Goal: Navigation & Orientation: Find specific page/section

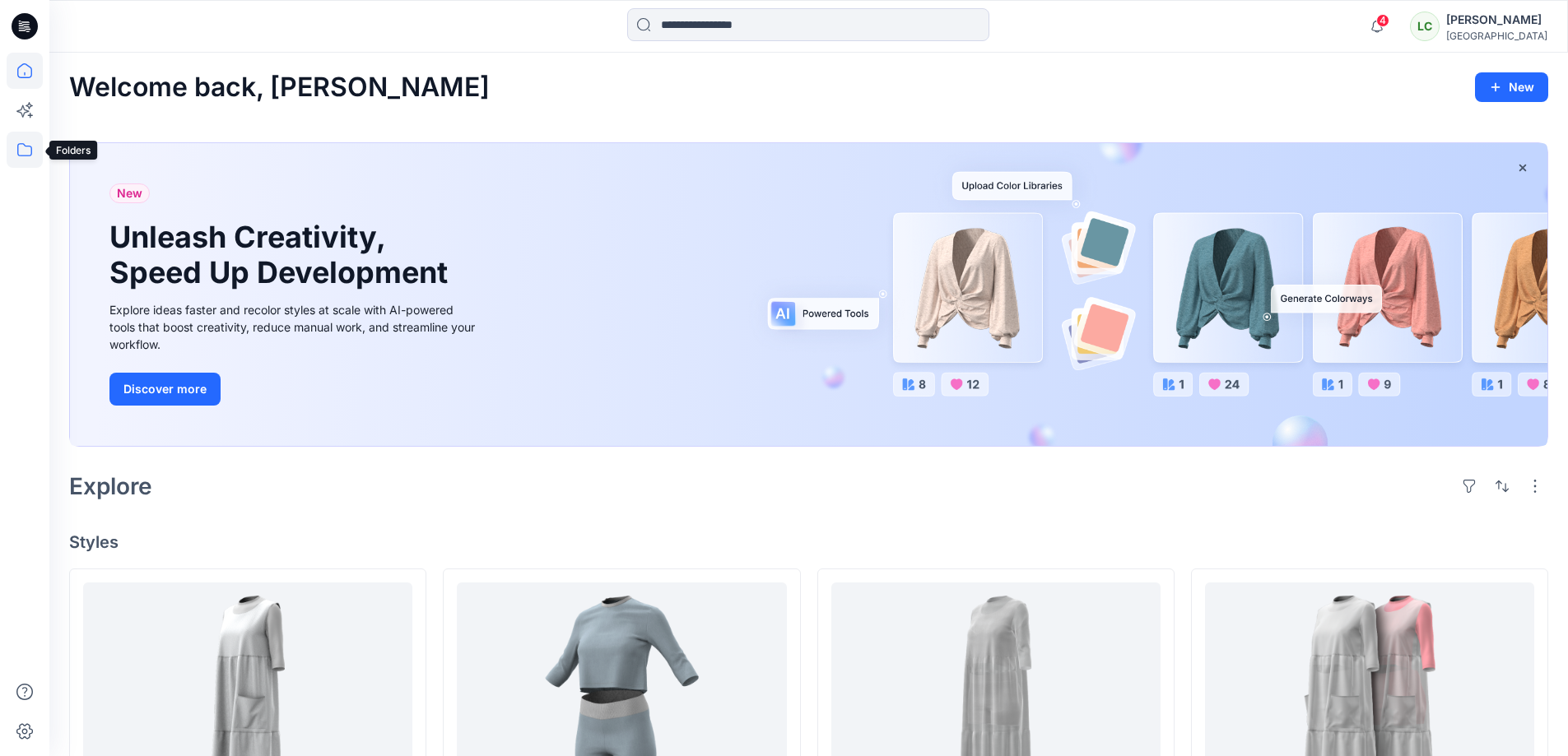
click at [31, 142] on icon at bounding box center [24, 150] width 37 height 37
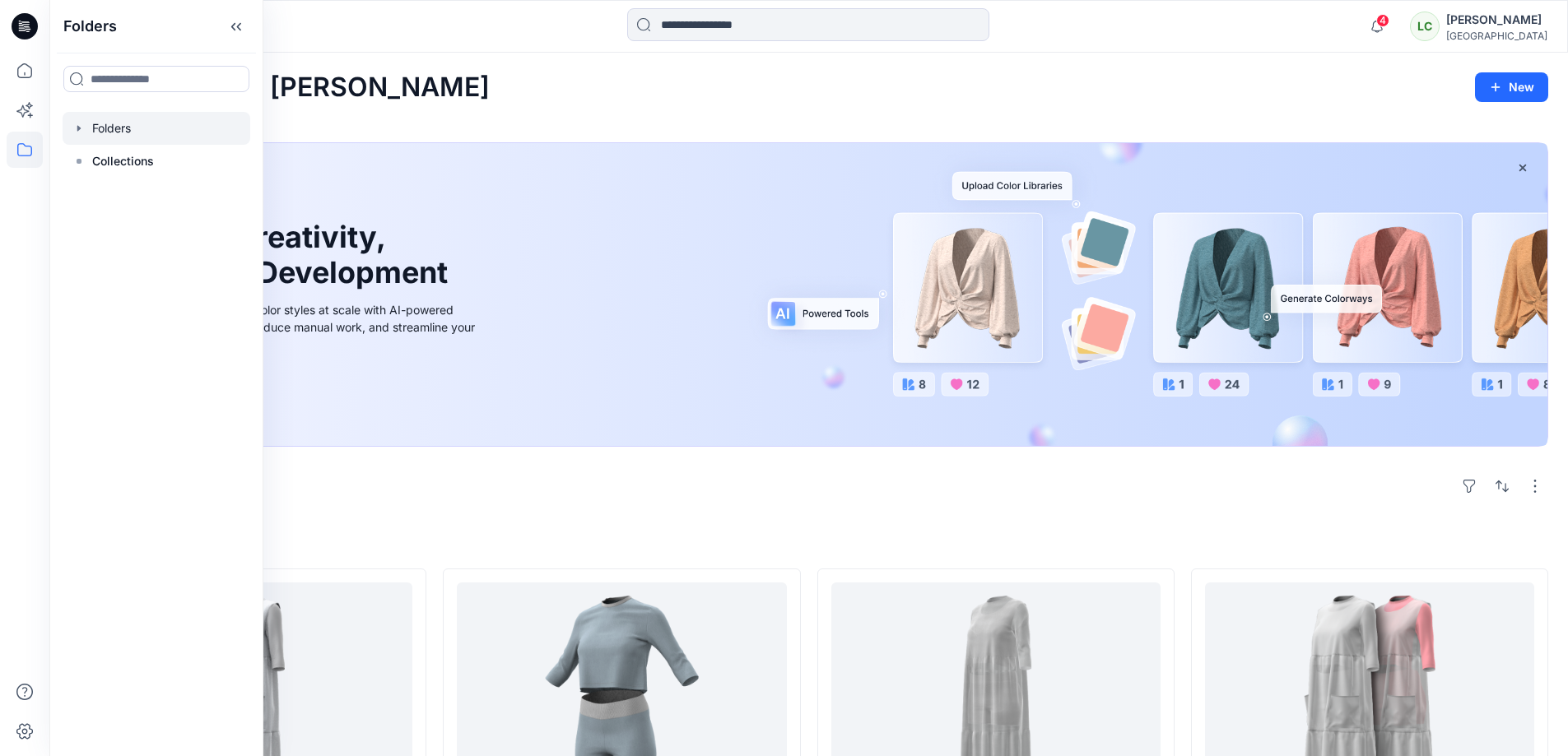
click at [109, 132] on div at bounding box center [157, 127] width 187 height 33
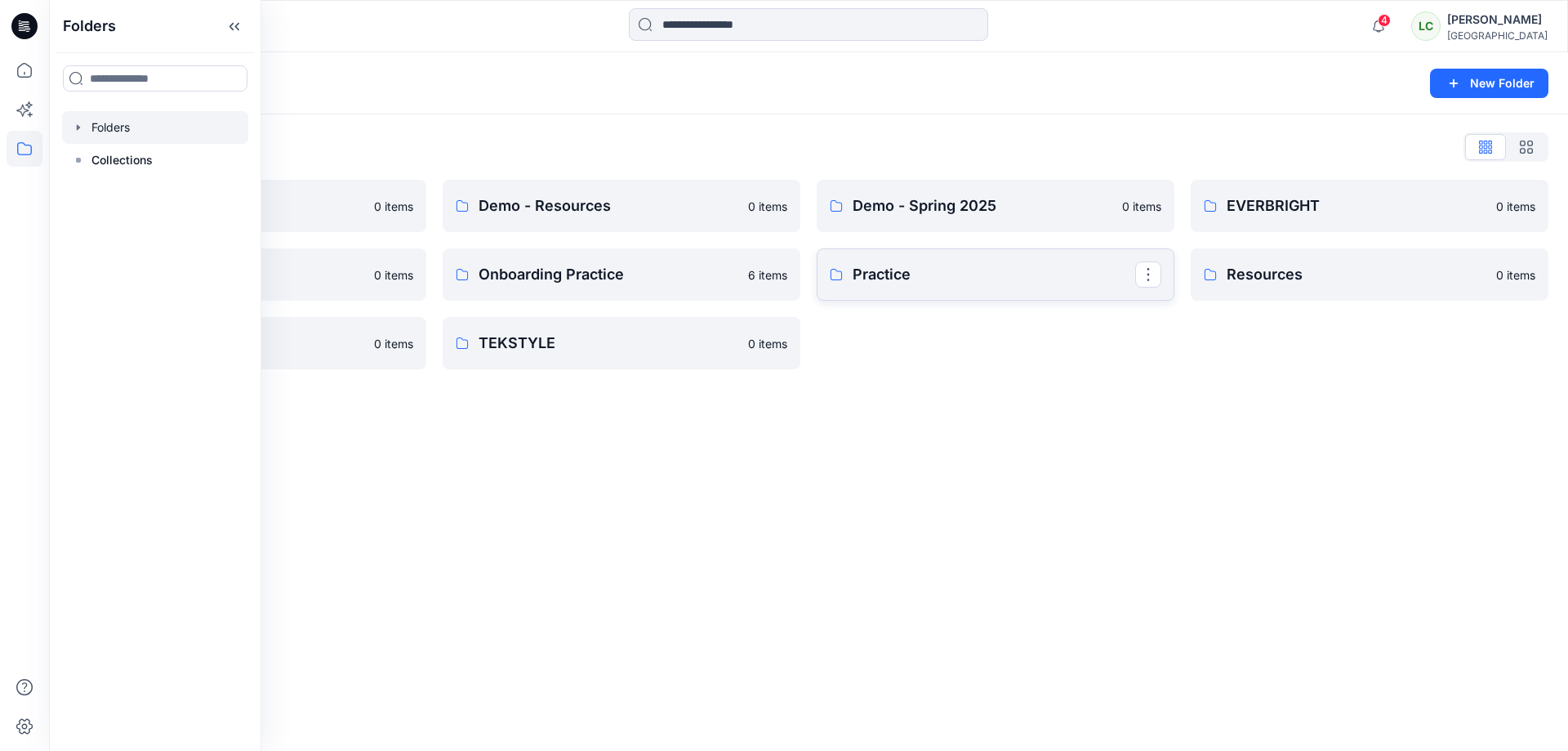
click at [950, 266] on p "Practice" at bounding box center [994, 275] width 283 height 23
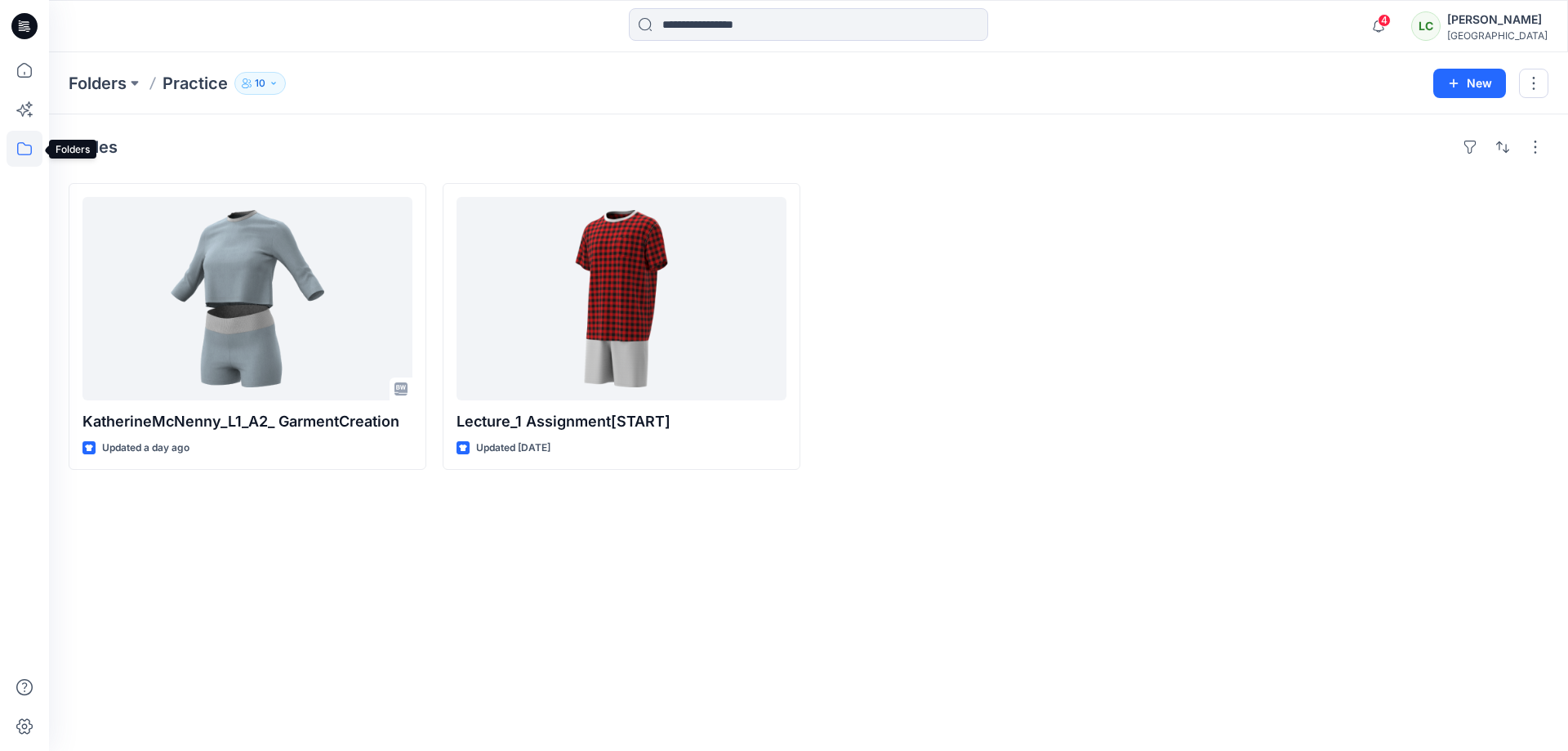
click at [16, 143] on icon at bounding box center [24, 149] width 36 height 36
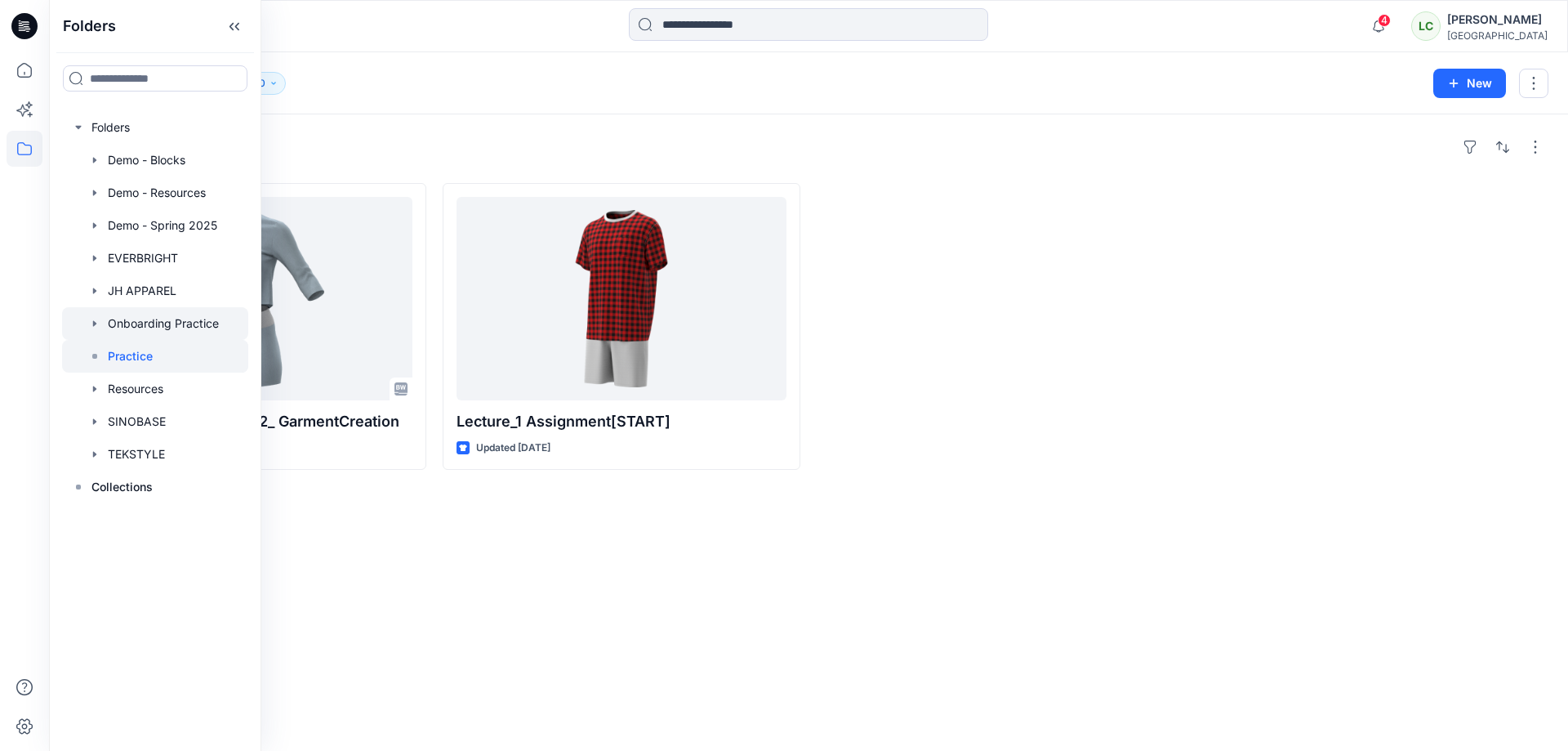
click at [162, 326] on div at bounding box center [155, 323] width 186 height 33
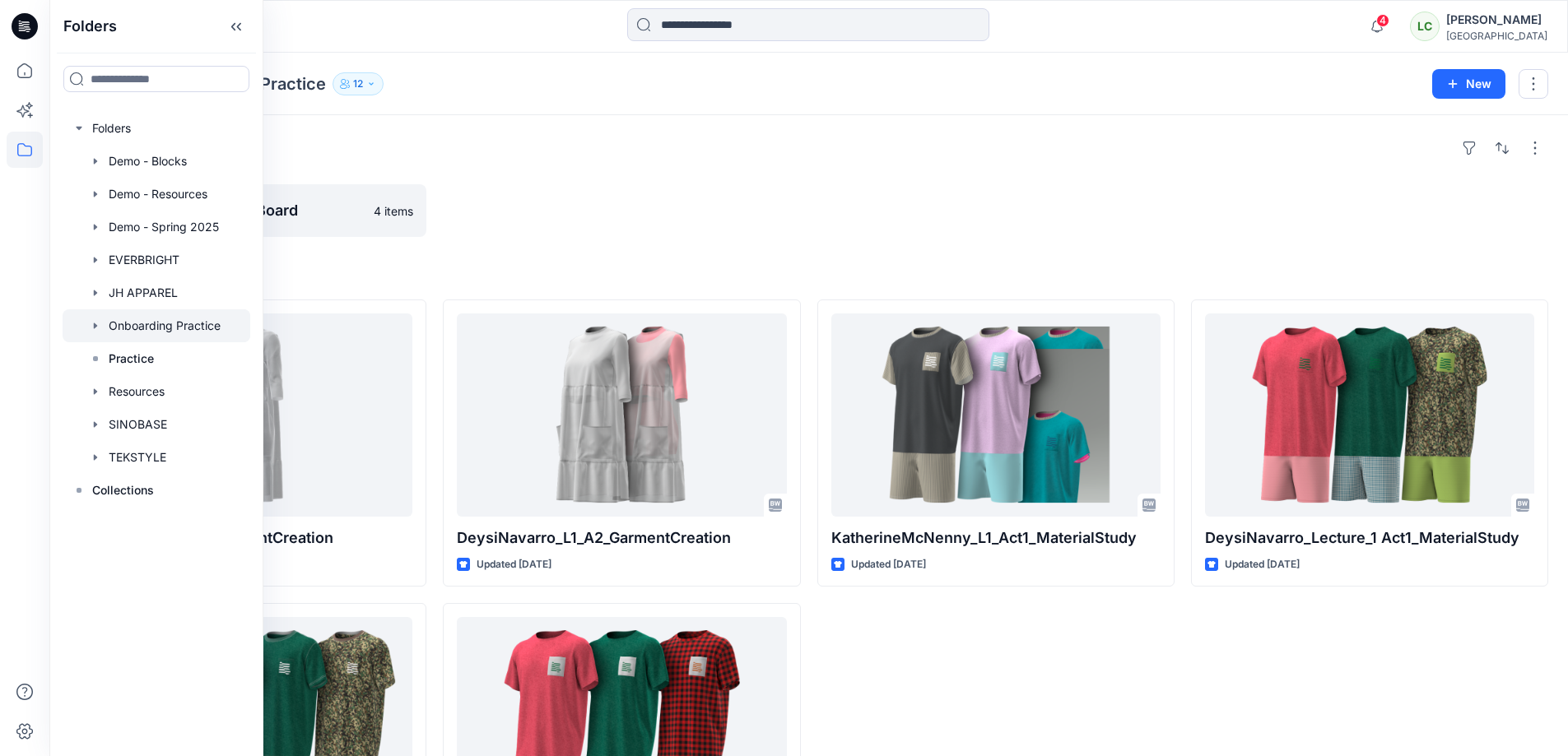
click at [733, 227] on div at bounding box center [621, 211] width 357 height 52
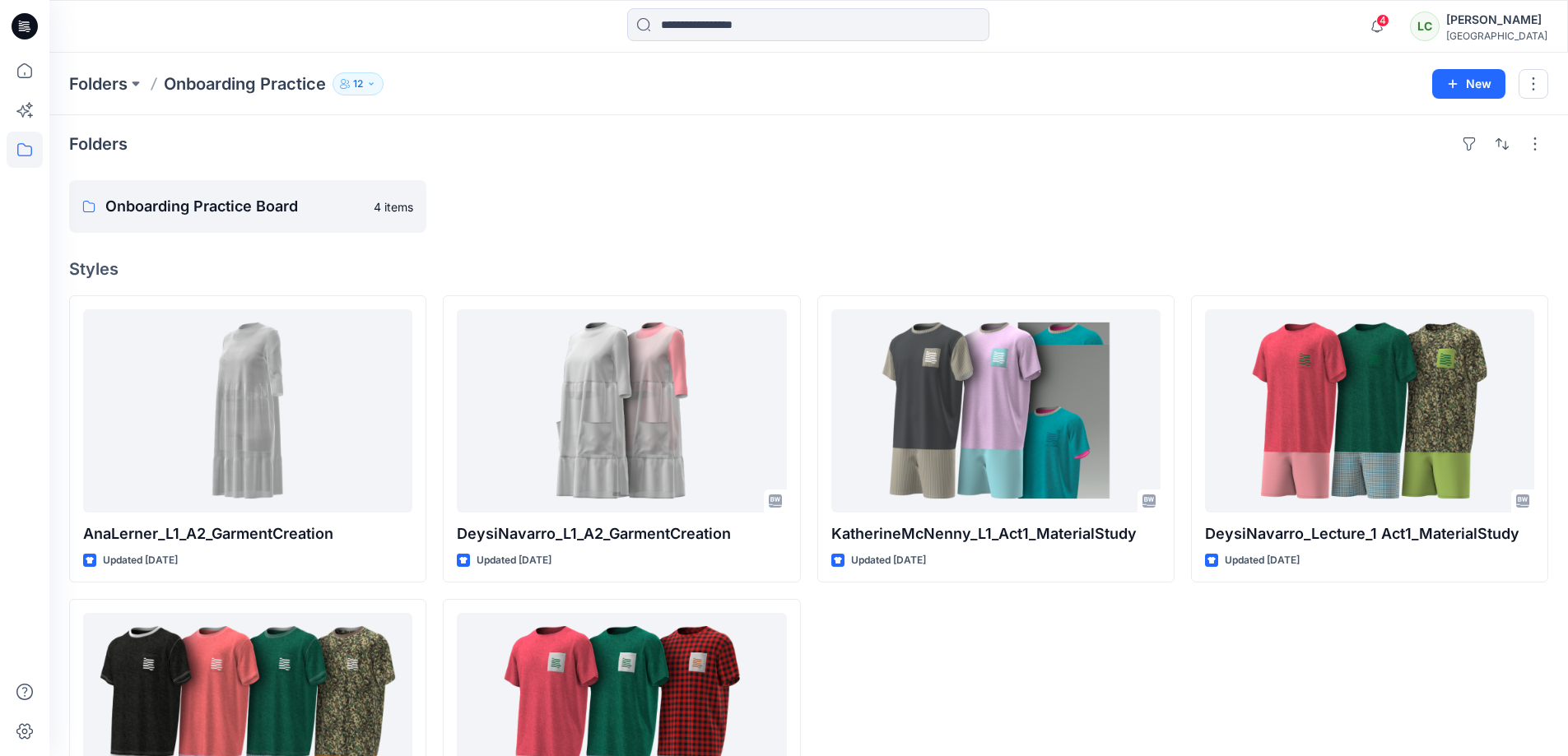
scroll to position [2, 0]
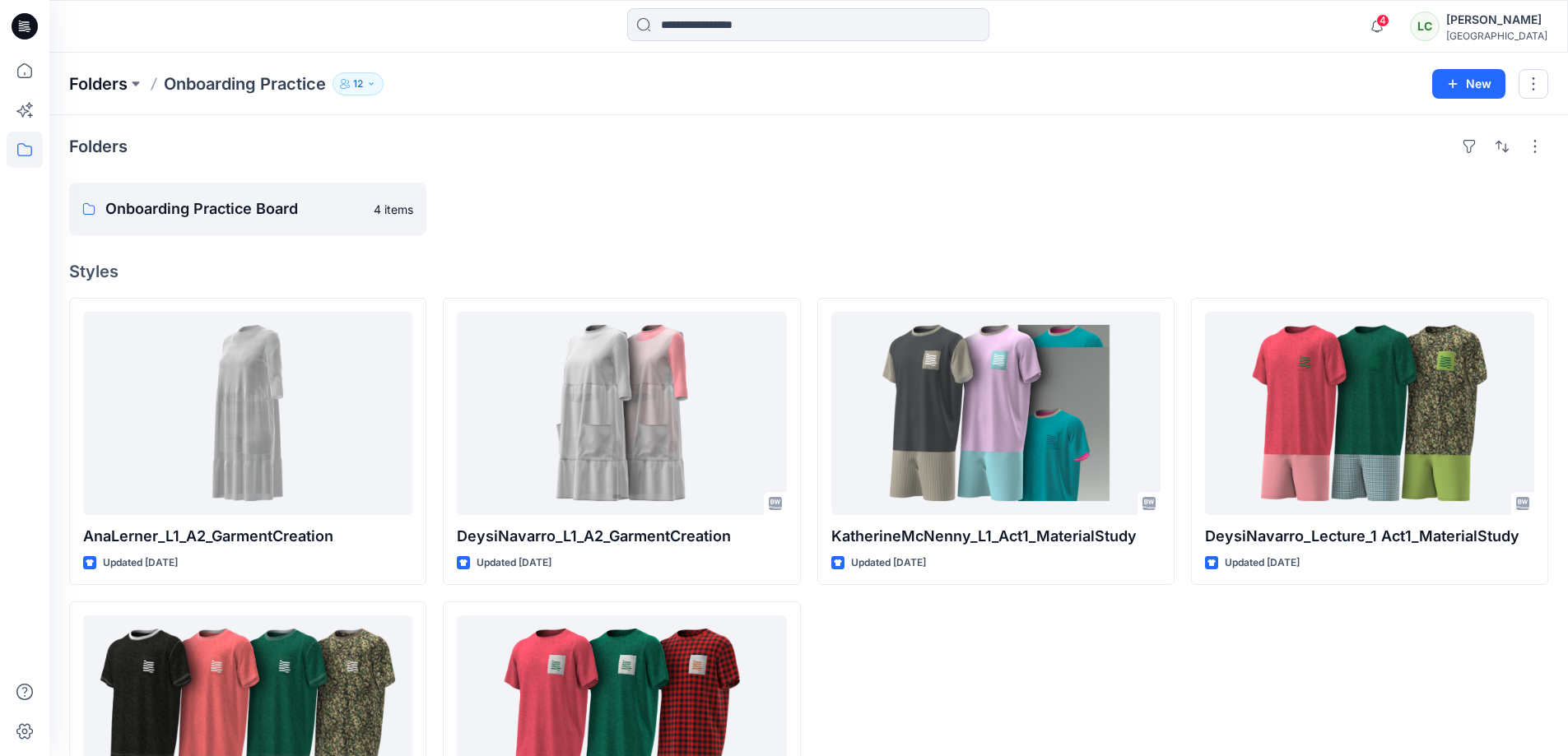
click at [107, 83] on p "Folders" at bounding box center [98, 83] width 58 height 23
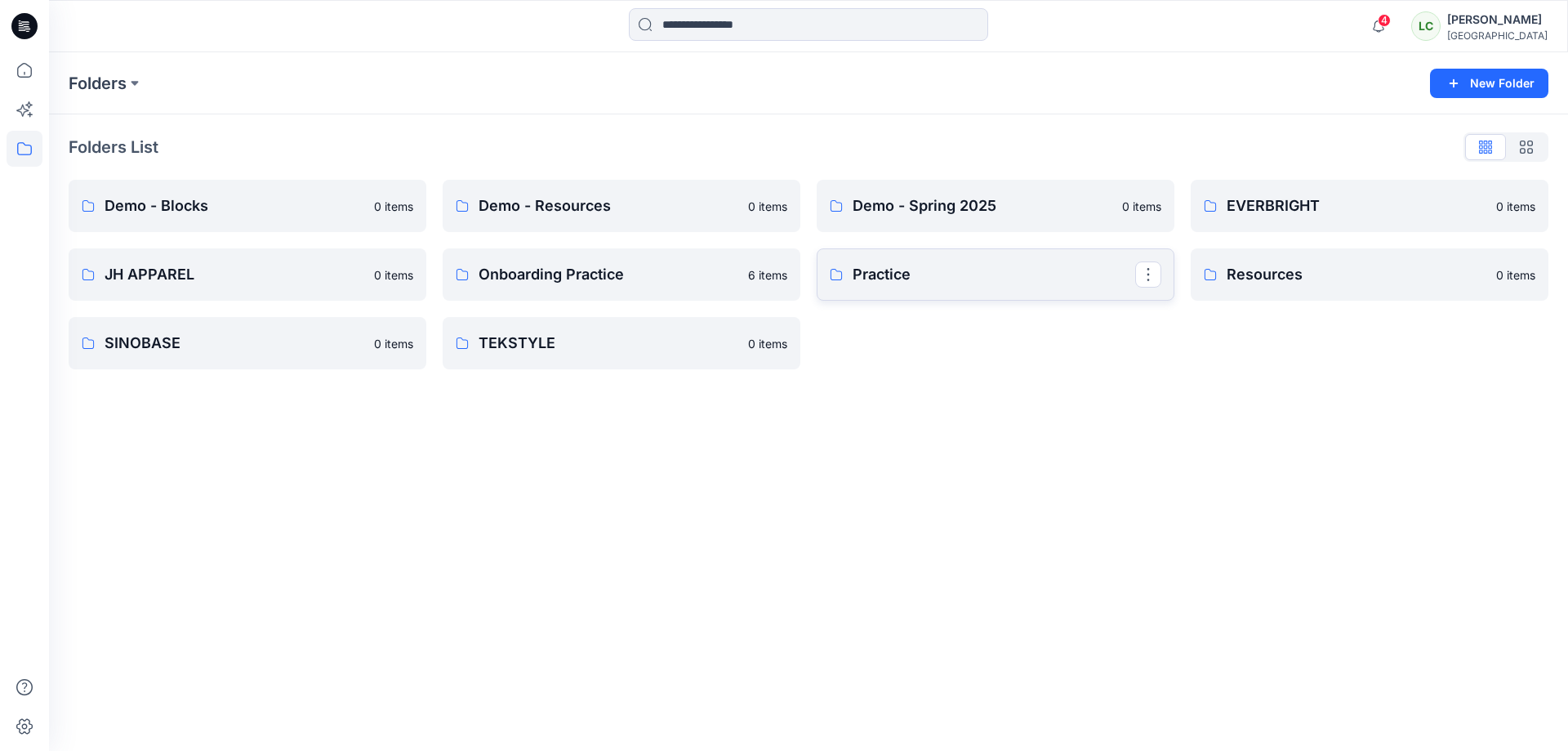
click at [1060, 279] on p "Practice" at bounding box center [994, 275] width 283 height 23
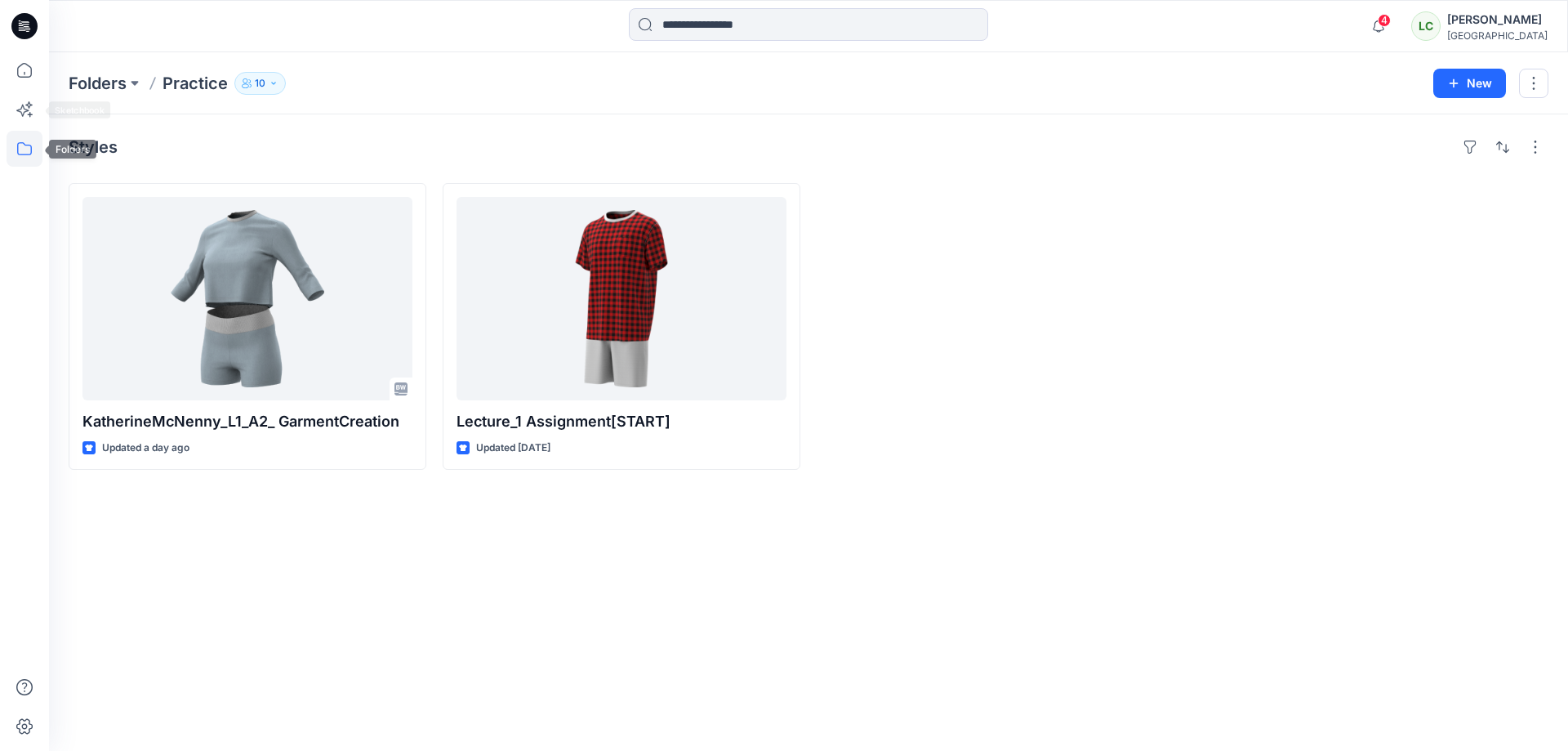
click at [22, 142] on icon at bounding box center [24, 149] width 15 height 13
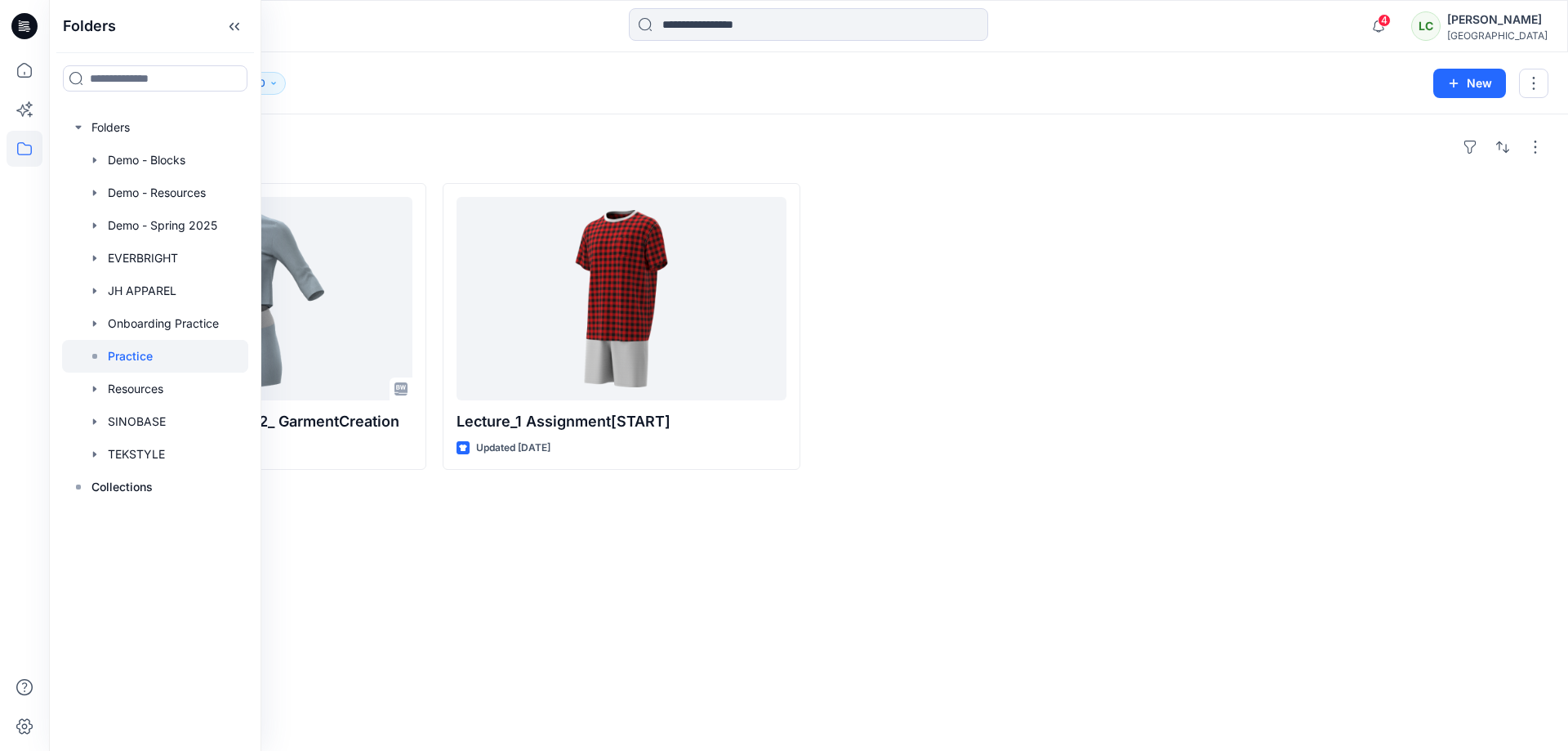
drag, startPoint x: 407, startPoint y: 157, endPoint x: 395, endPoint y: 154, distance: 12.4
click at [407, 157] on div "Styles" at bounding box center [808, 147] width 1480 height 26
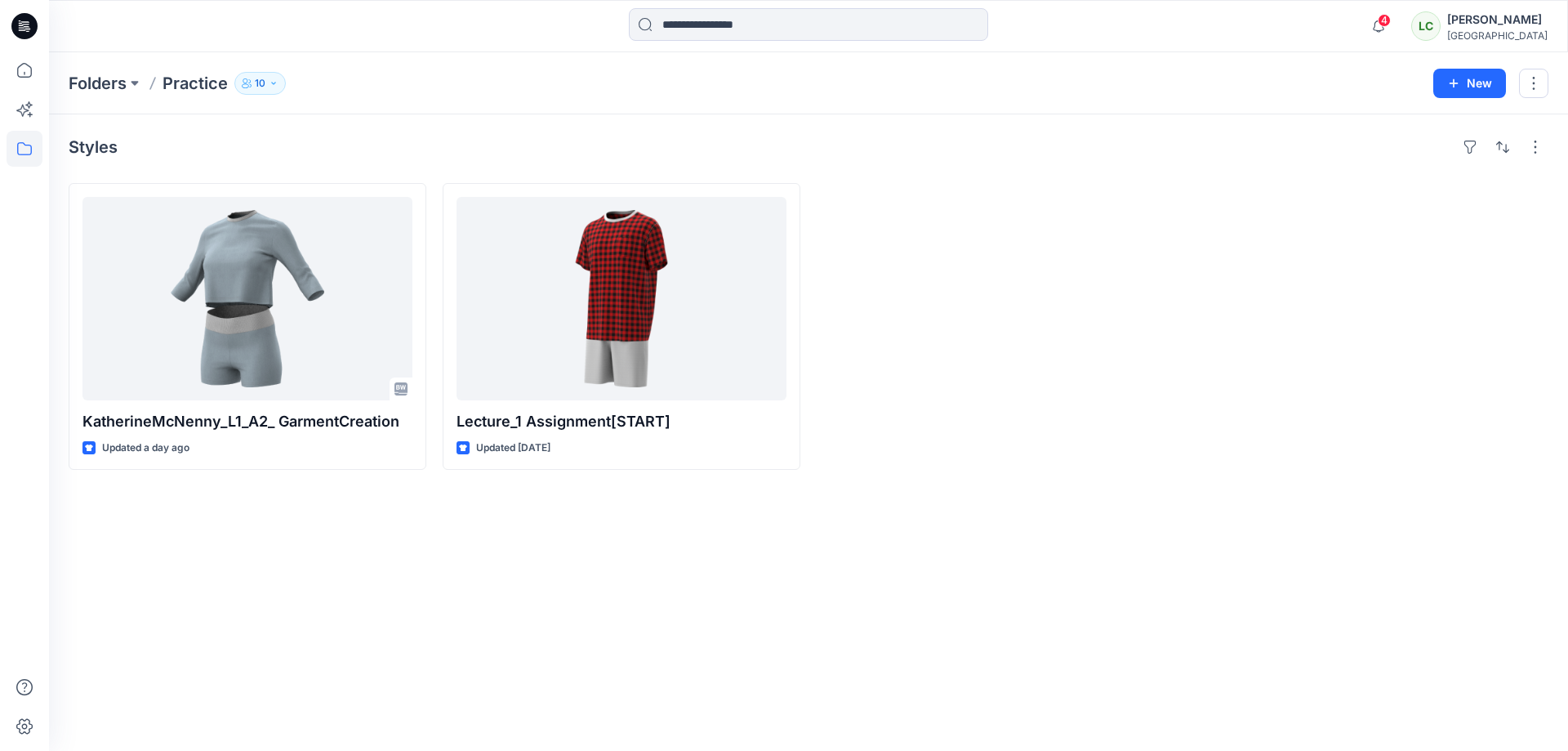
drag, startPoint x: 207, startPoint y: 87, endPoint x: 193, endPoint y: 89, distance: 14.1
click at [207, 87] on p "Practice" at bounding box center [195, 83] width 65 height 23
click at [88, 84] on p "Folders" at bounding box center [98, 83] width 58 height 23
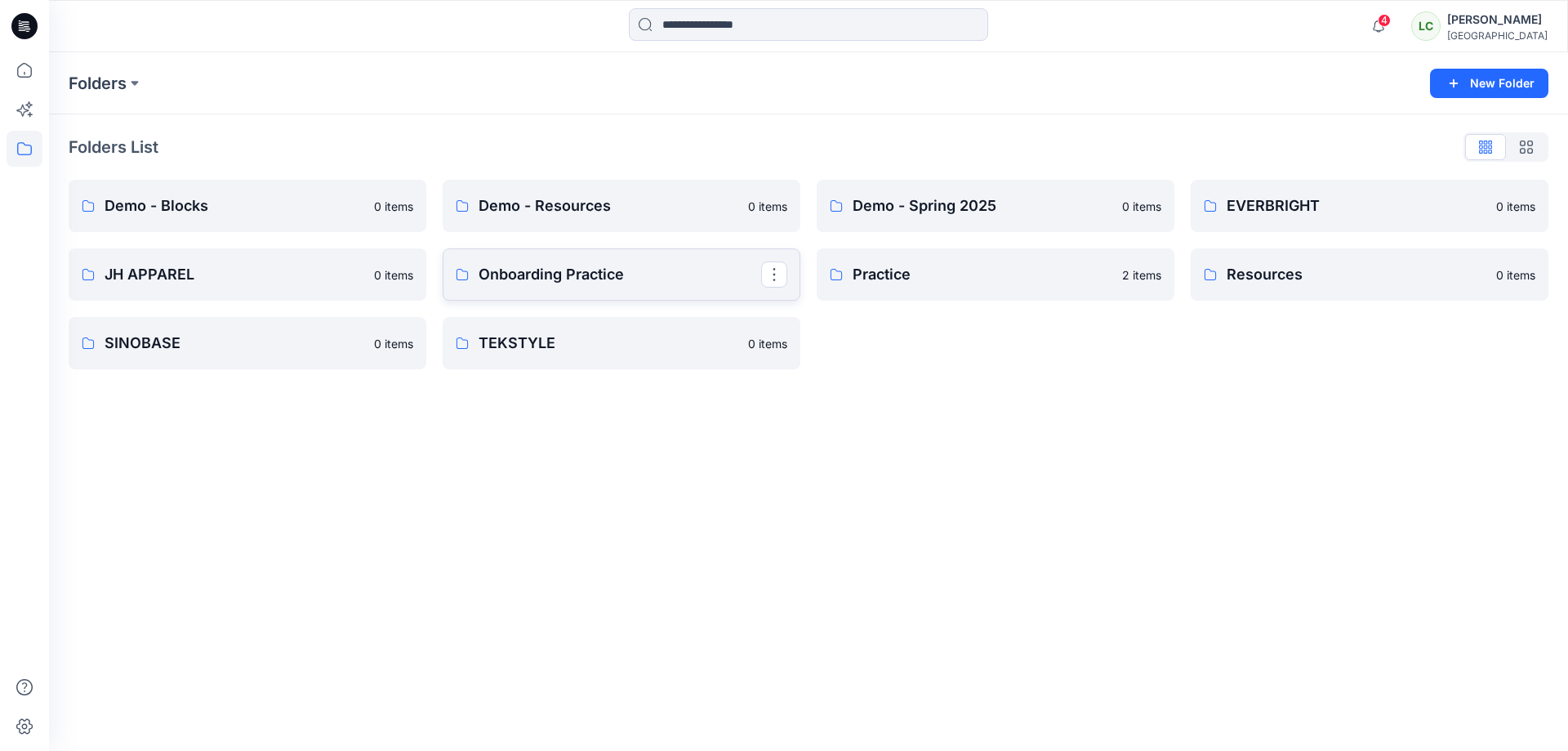
click at [614, 279] on p "Onboarding Practice" at bounding box center [620, 275] width 283 height 23
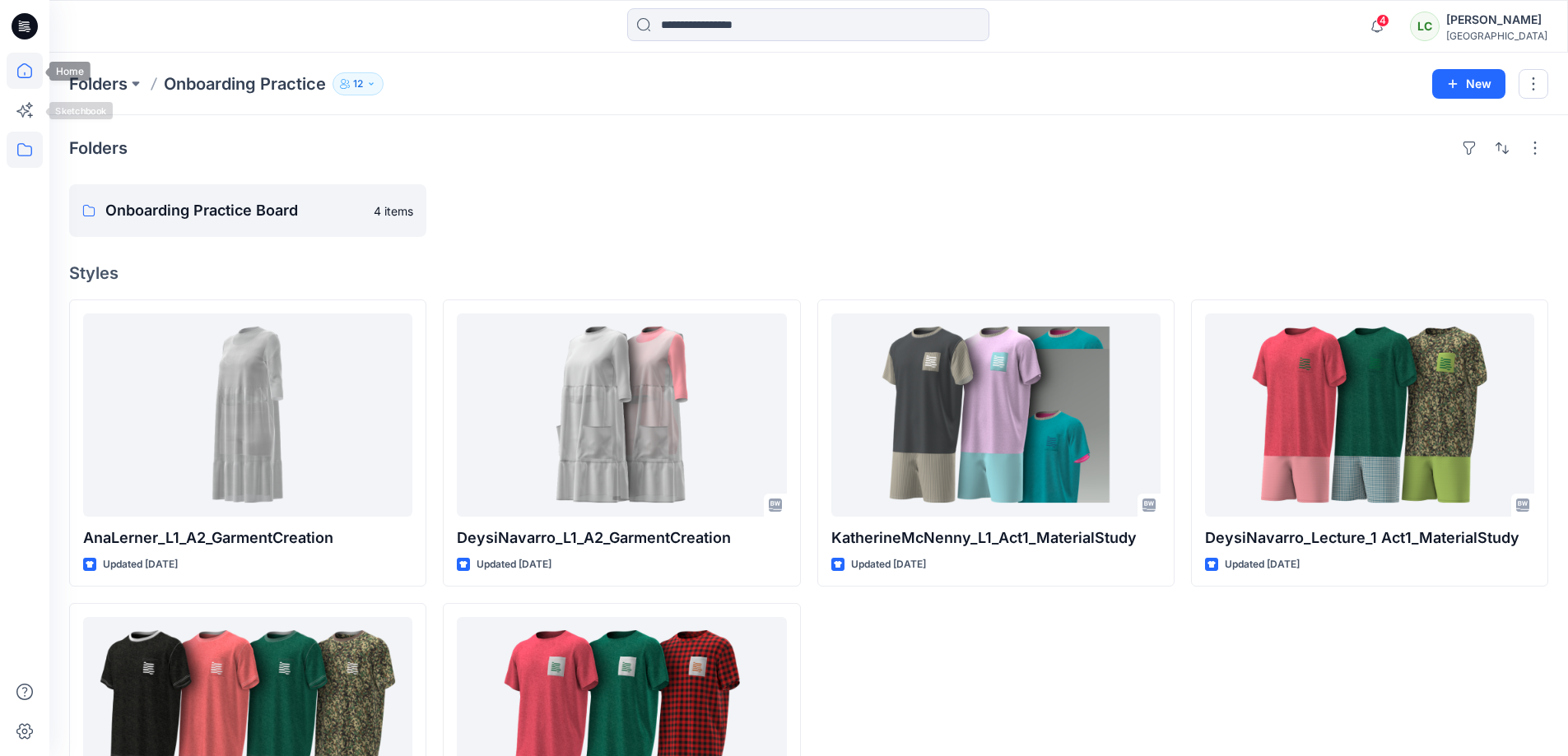
click at [21, 65] on icon at bounding box center [24, 71] width 15 height 15
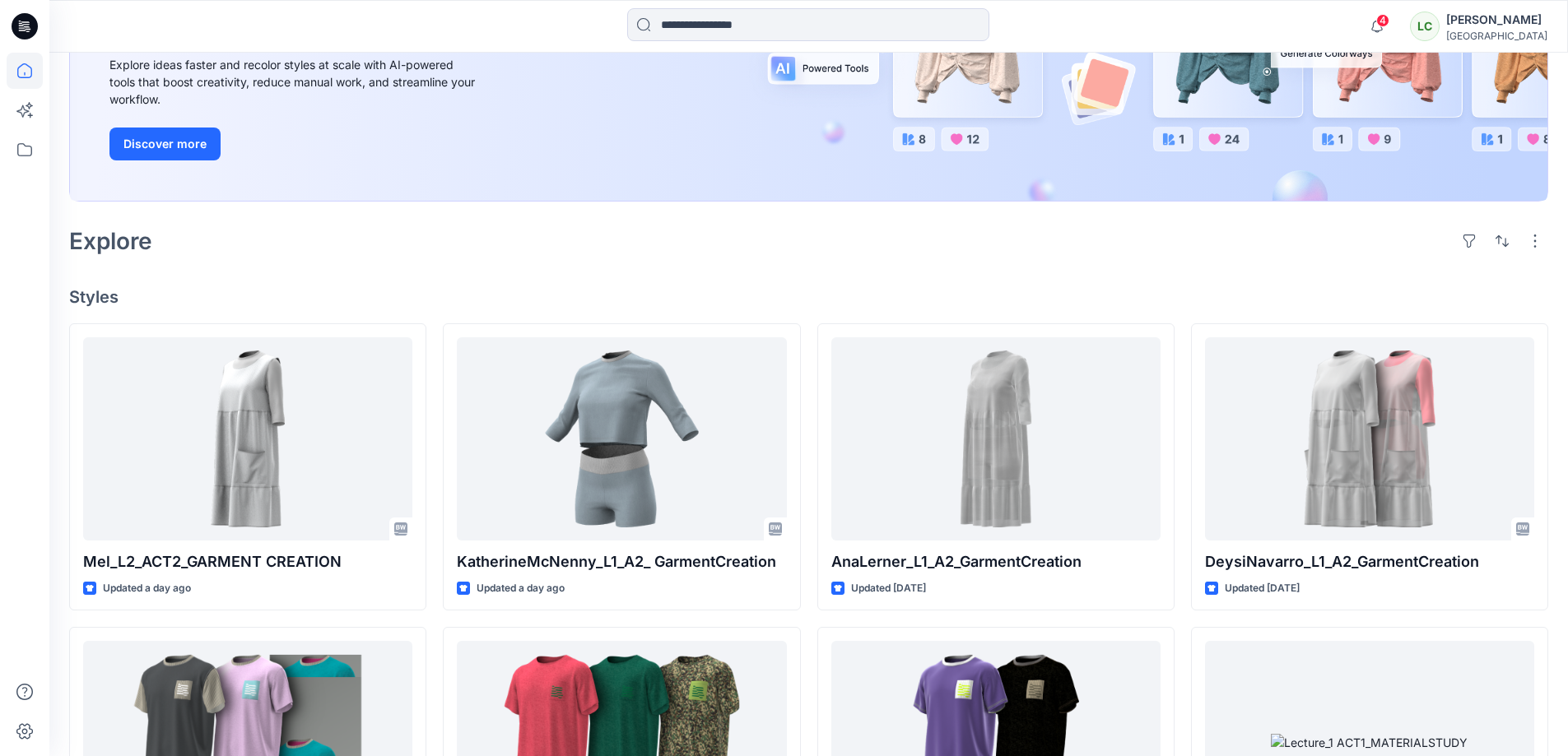
scroll to position [275, 0]
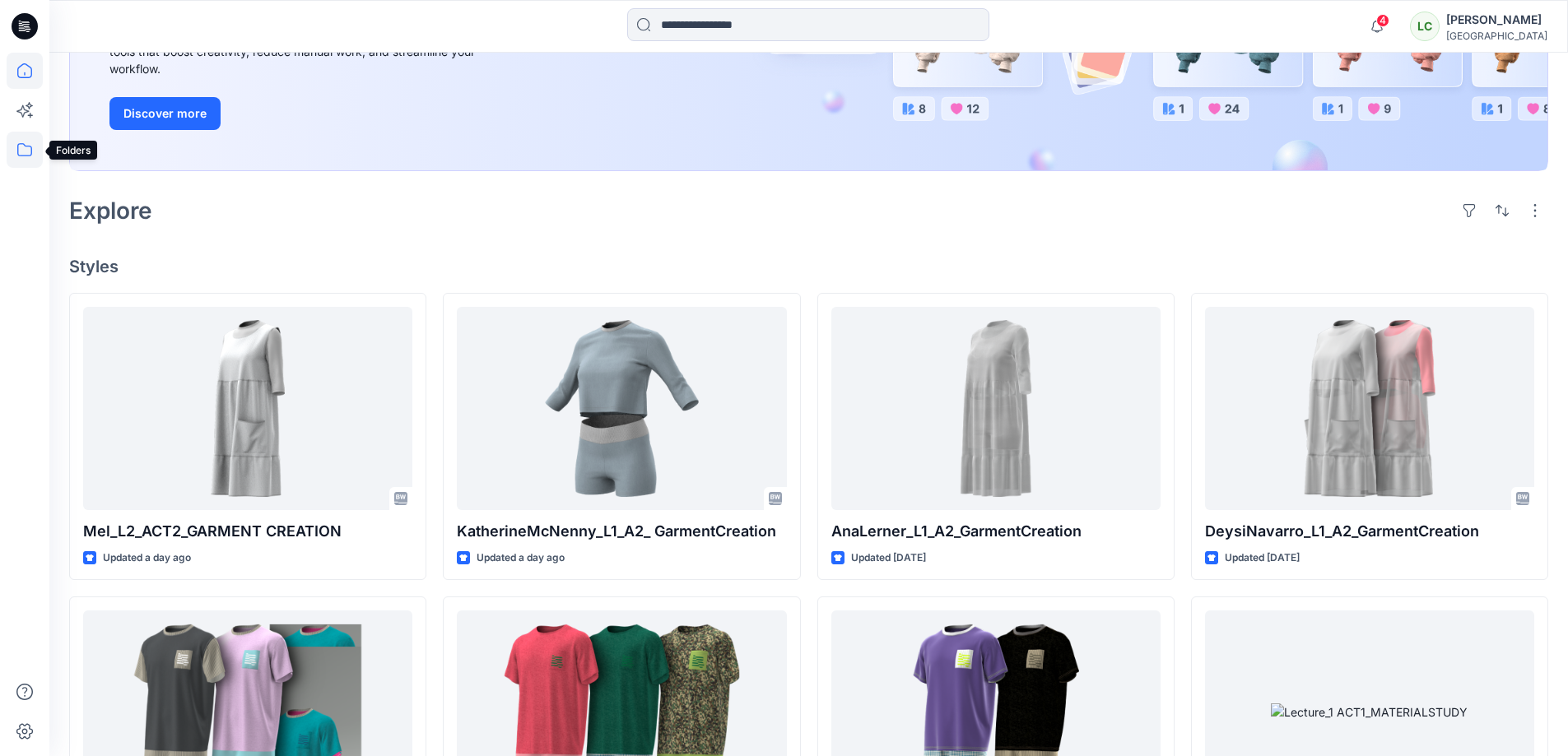
click at [33, 150] on icon at bounding box center [24, 150] width 37 height 37
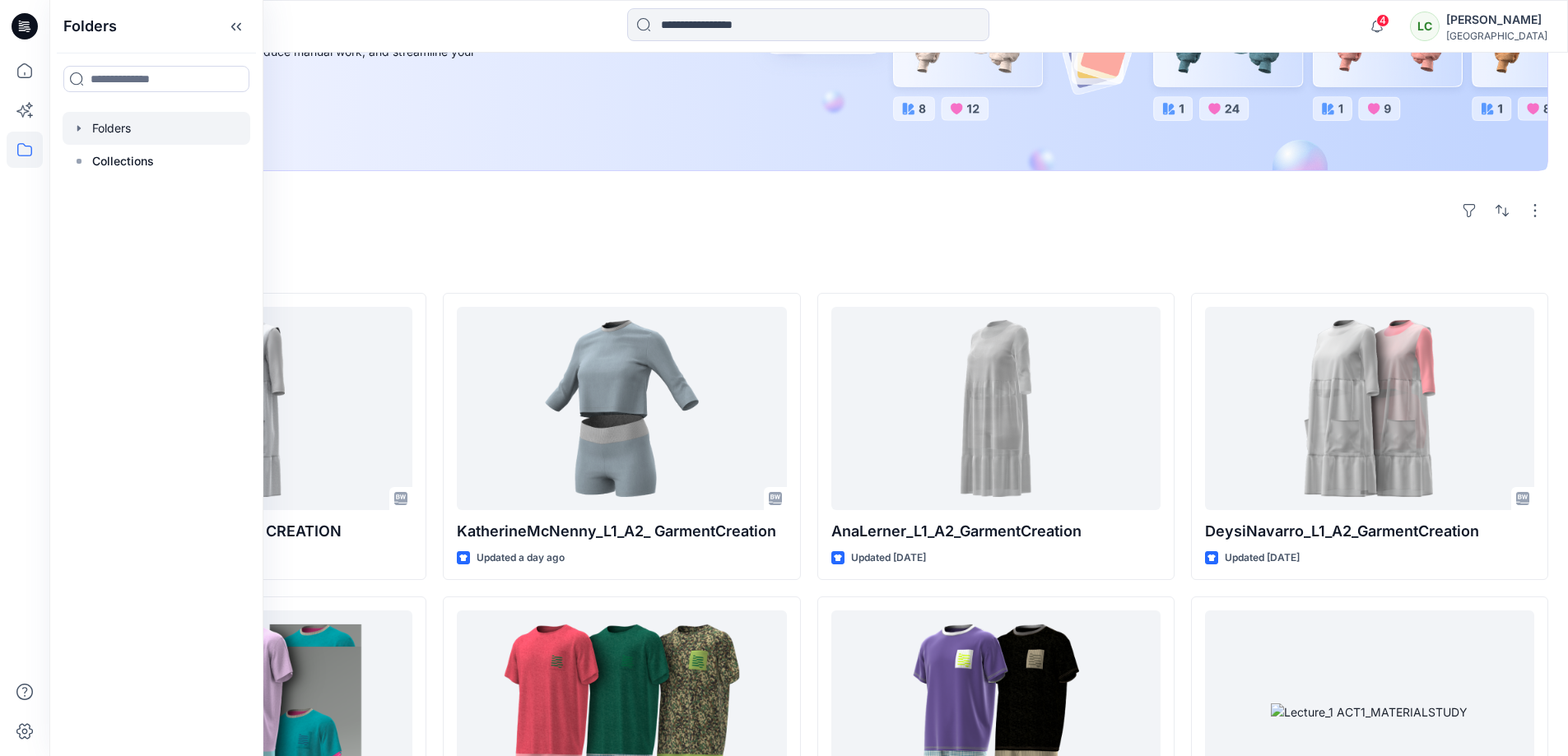
click at [112, 128] on div at bounding box center [157, 127] width 187 height 33
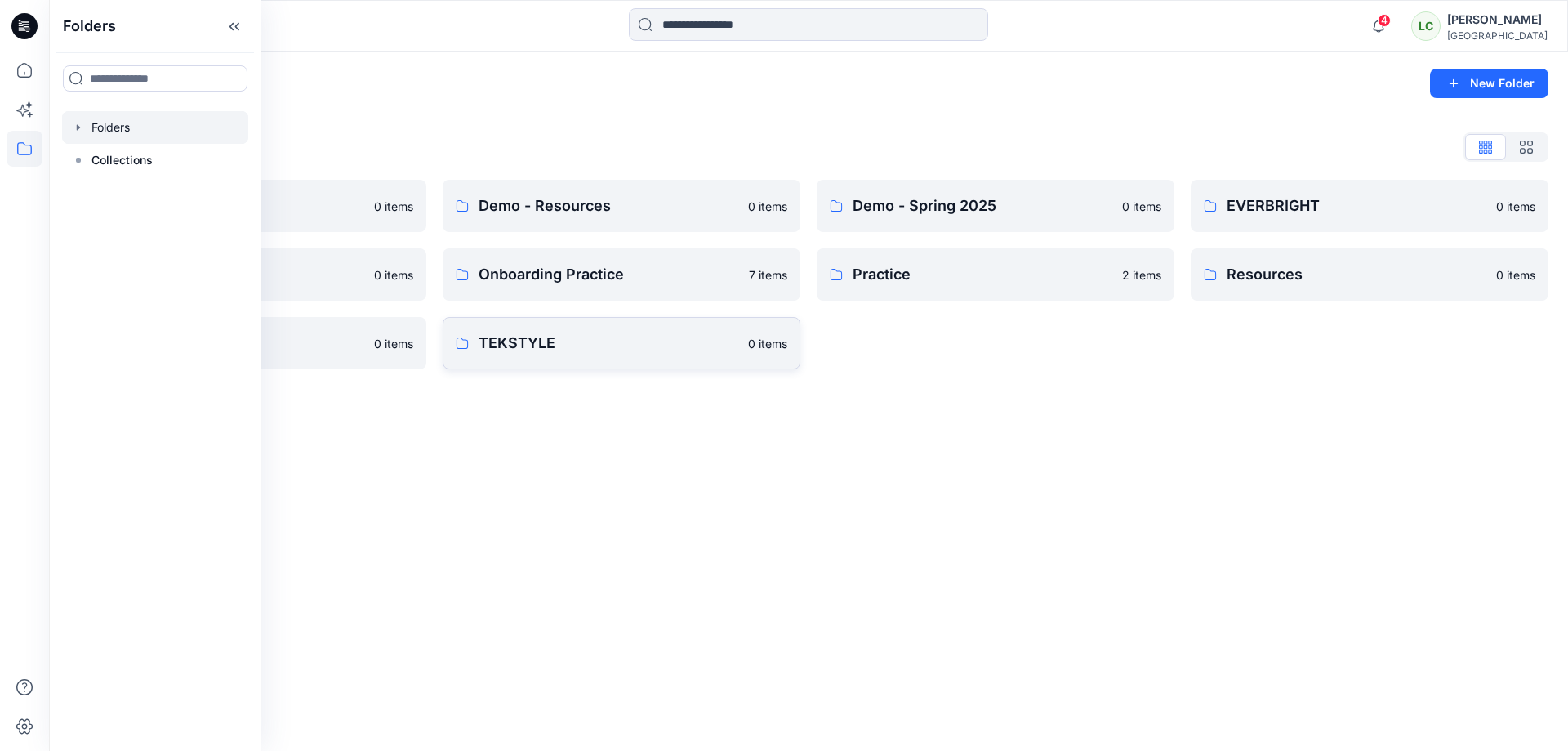
drag, startPoint x: 916, startPoint y: 368, endPoint x: 696, endPoint y: 339, distance: 221.9
click at [916, 368] on div "Demo - Spring 2025 0 items Practice 2 items" at bounding box center [995, 275] width 358 height 190
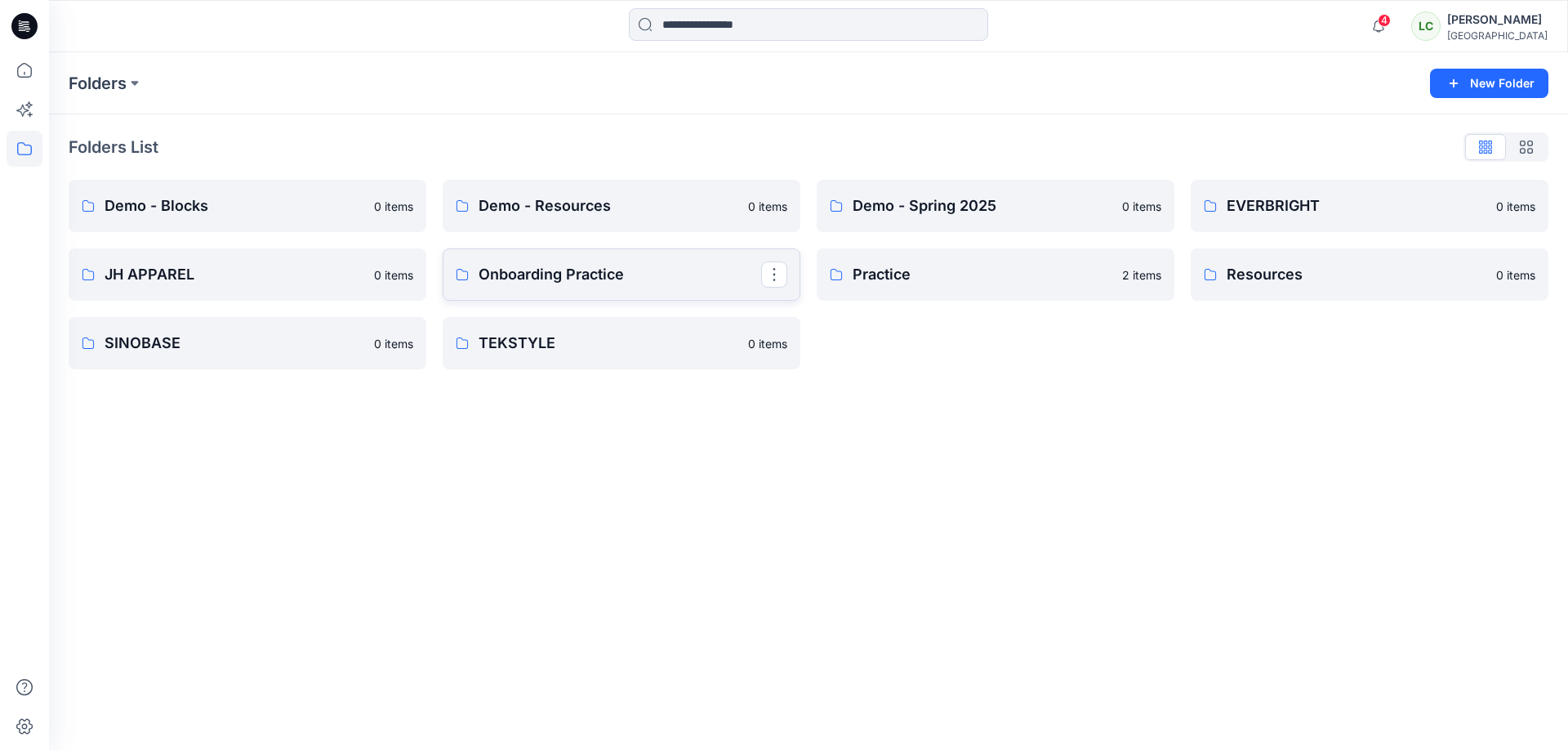
click at [509, 285] on p "Onboarding Practice" at bounding box center [620, 275] width 283 height 23
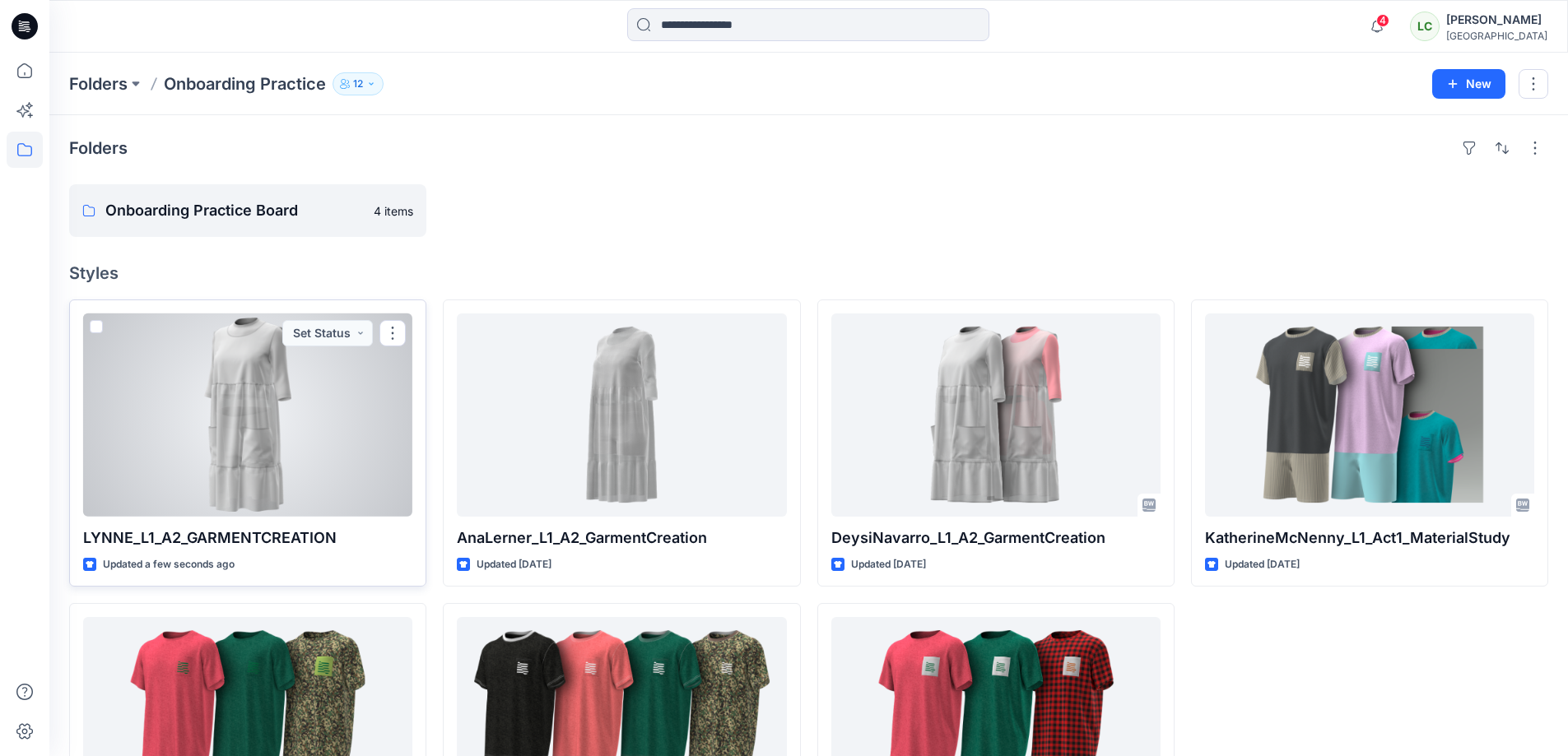
click at [246, 357] on div at bounding box center [247, 415] width 329 height 203
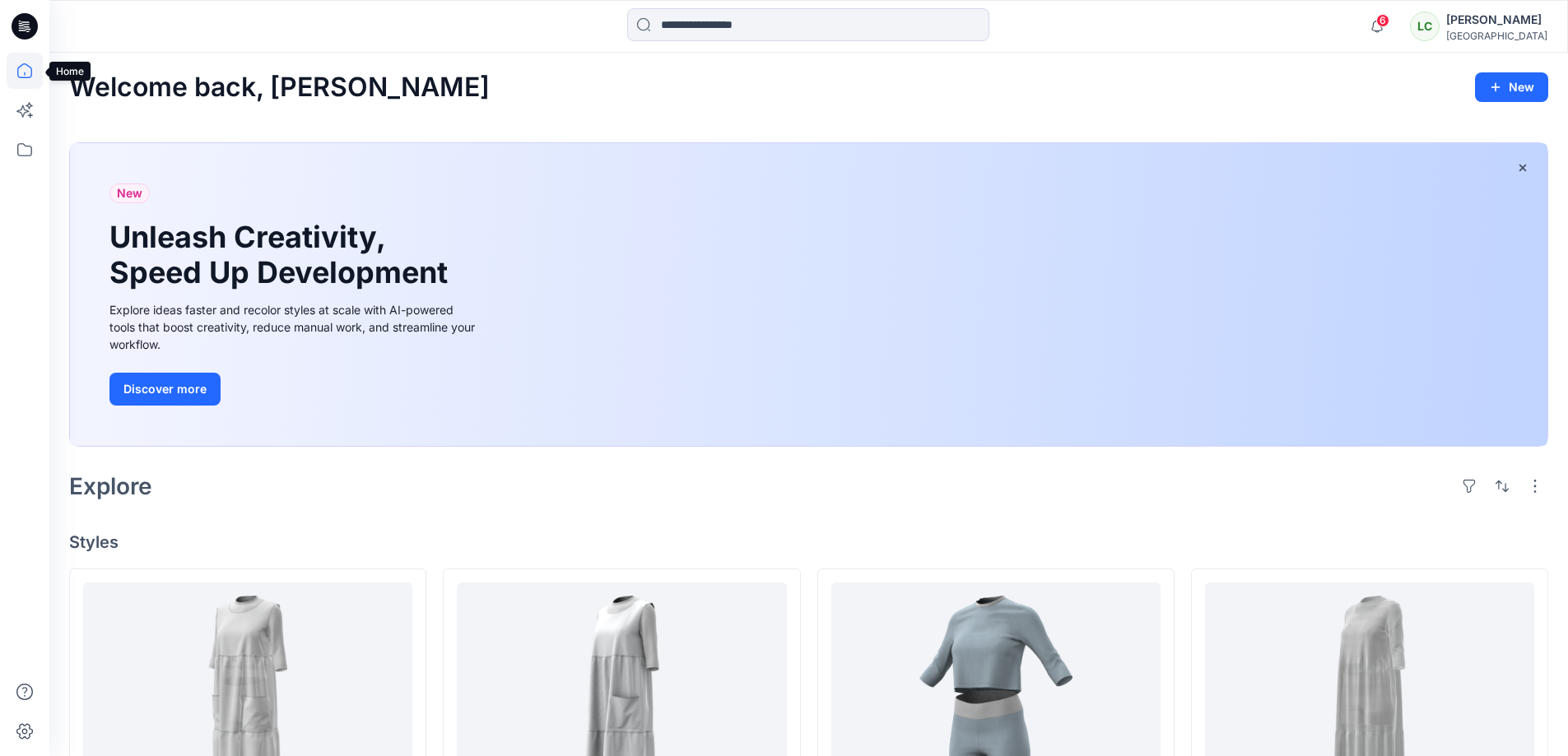
click at [23, 74] on icon at bounding box center [24, 70] width 37 height 37
